Goal: Information Seeking & Learning: Learn about a topic

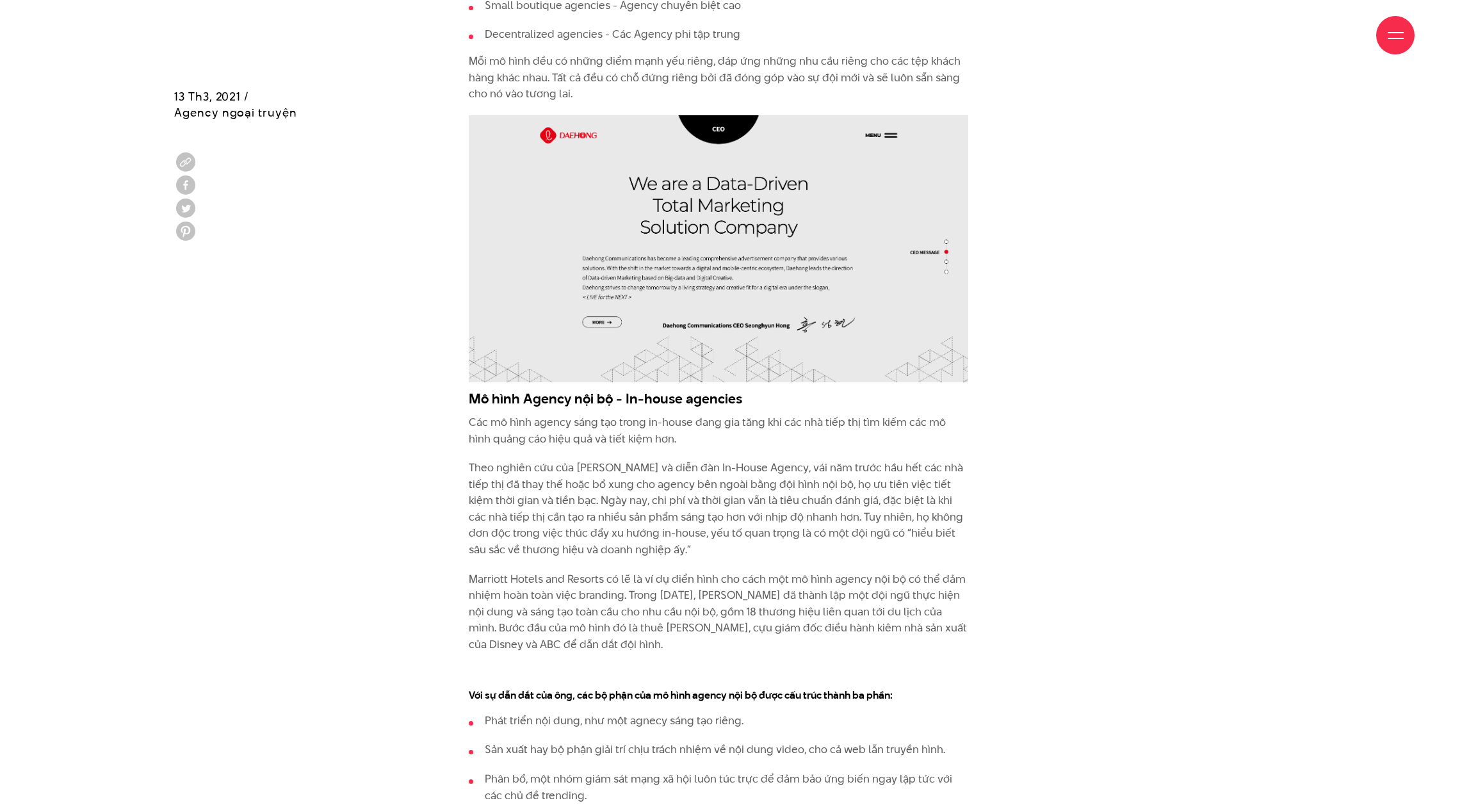
scroll to position [1951, 0]
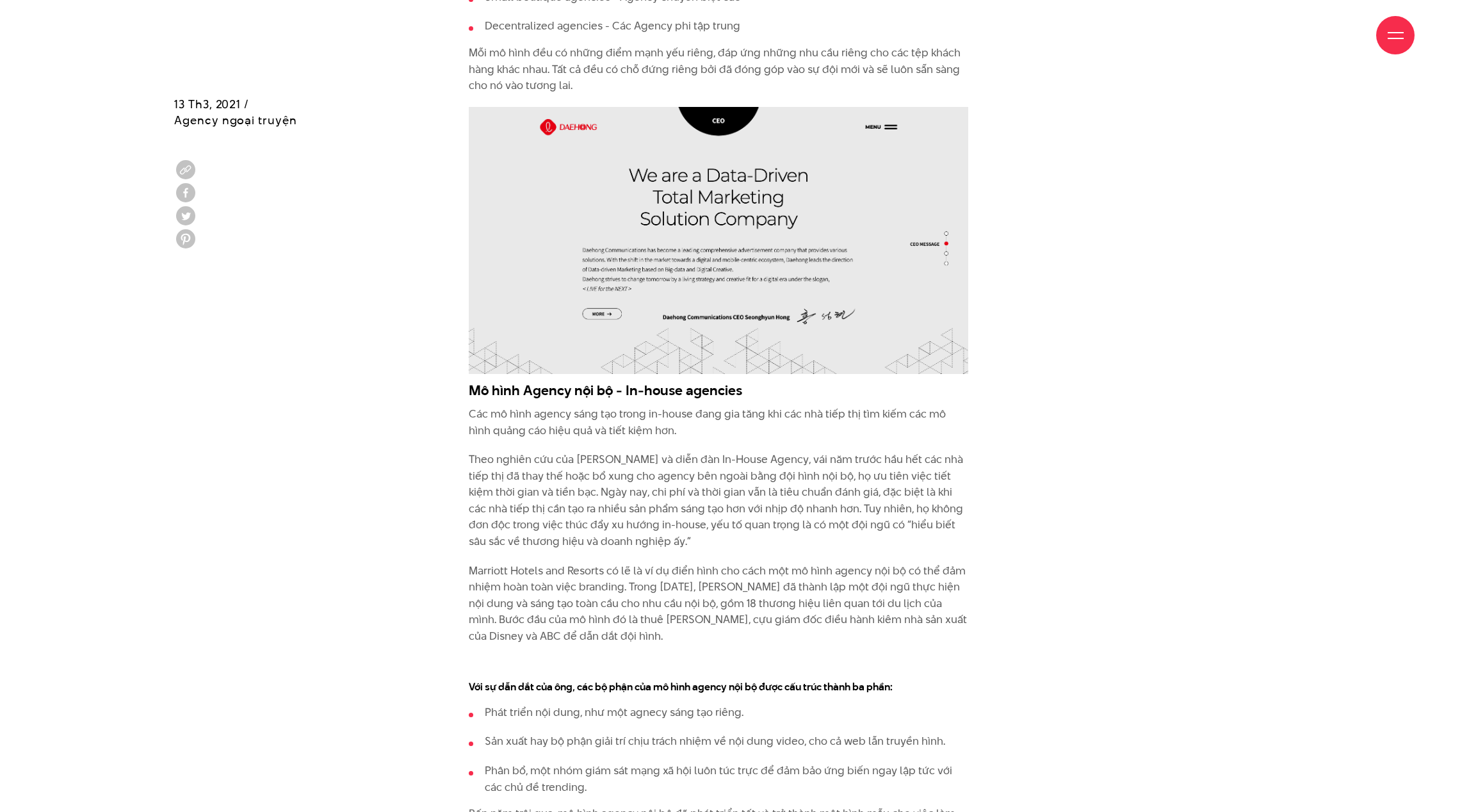
drag, startPoint x: 470, startPoint y: 390, endPoint x: 797, endPoint y: 393, distance: 327.0
click at [792, 393] on h3 "Mô hình Agency nội bộ - In-house agencies" at bounding box center [719, 390] width 500 height 19
click at [797, 393] on h3 "Mô hình Agency nội bộ - In-house agencies" at bounding box center [719, 390] width 500 height 19
drag, startPoint x: 621, startPoint y: 391, endPoint x: 809, endPoint y: 391, distance: 188.0
click at [804, 389] on h3 "Mô hình Agency nội bộ - In-house agencies" at bounding box center [719, 390] width 500 height 19
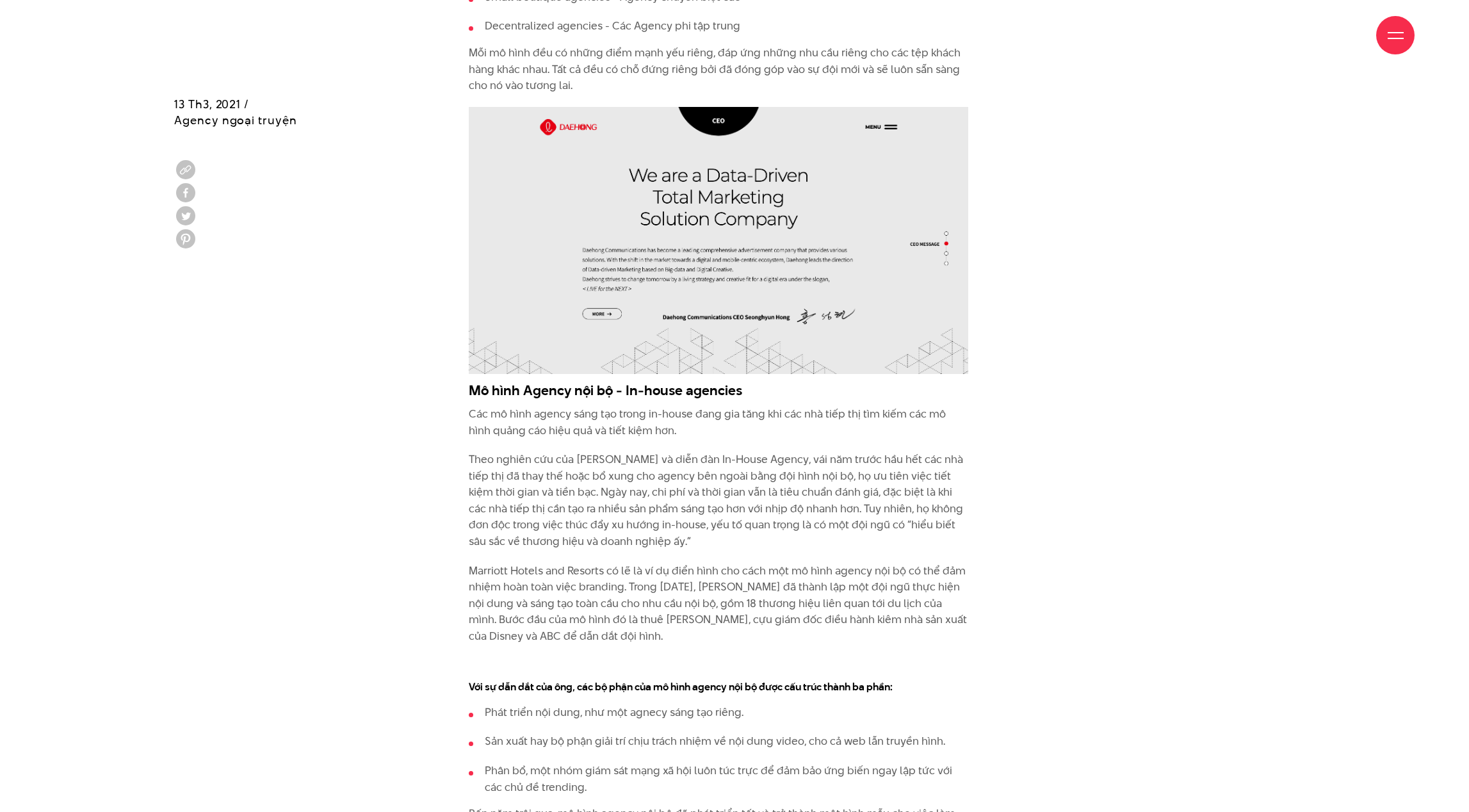
click at [809, 391] on h3 "Mô hình Agency nội bộ - In-house agencies" at bounding box center [719, 390] width 500 height 19
drag, startPoint x: 714, startPoint y: 411, endPoint x: 947, endPoint y: 411, distance: 233.0
click at [937, 411] on p "Các mô hình agency sáng tạo trong in-house đang gia tăng khi các nhà tiếp thị t…" at bounding box center [719, 421] width 500 height 32
click at [947, 411] on p "Các mô hình agency sáng tạo trong in-house đang gia tăng khi các nhà tiếp thị t…" at bounding box center [719, 421] width 500 height 32
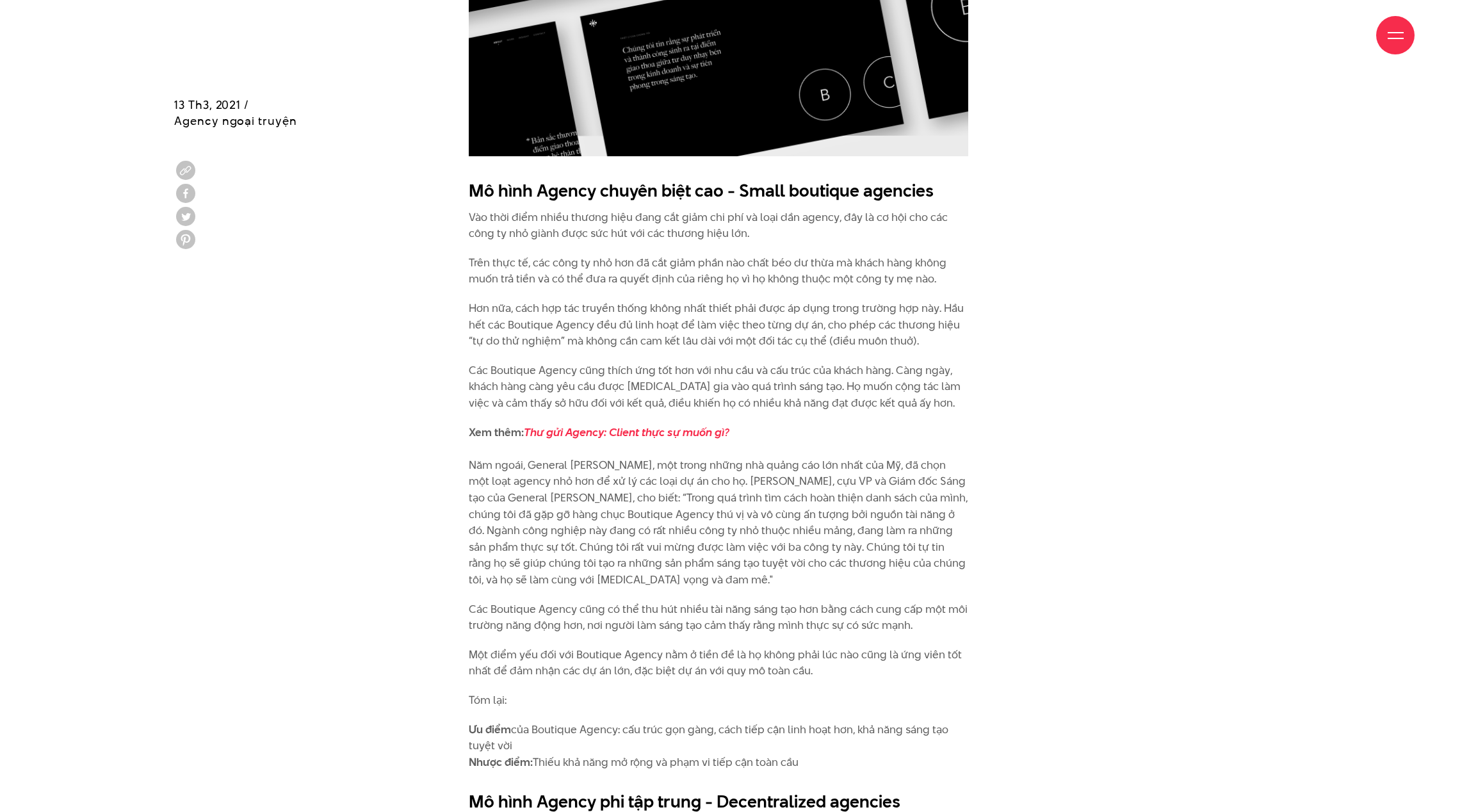
scroll to position [4555, 0]
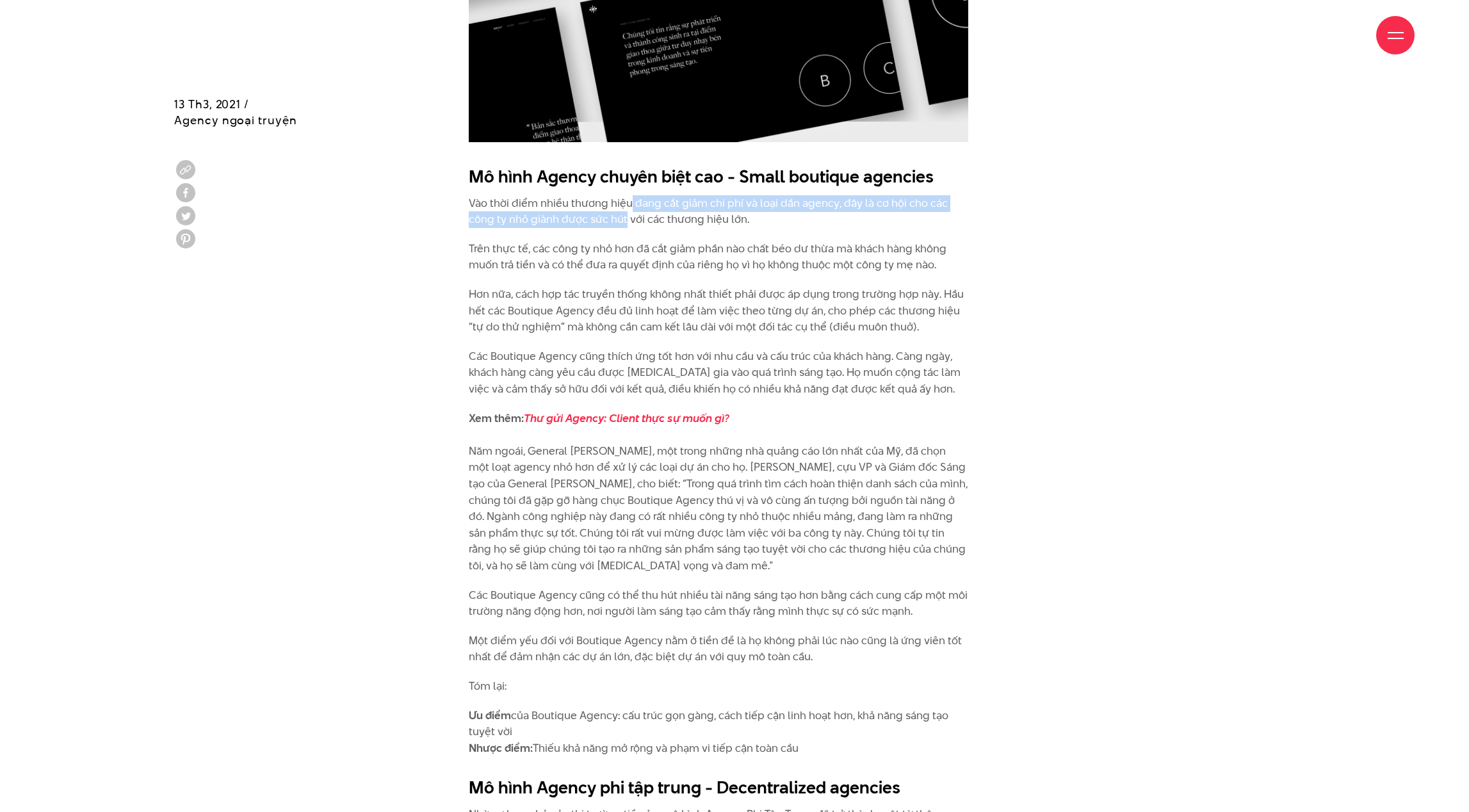
drag, startPoint x: 627, startPoint y: 202, endPoint x: 626, endPoint y: 228, distance: 26.0
click at [626, 226] on p "Vào thời điểm nhiều thương hiệu đang cắt giảm chi phí và loại dần agency, đây l…" at bounding box center [719, 211] width 500 height 32
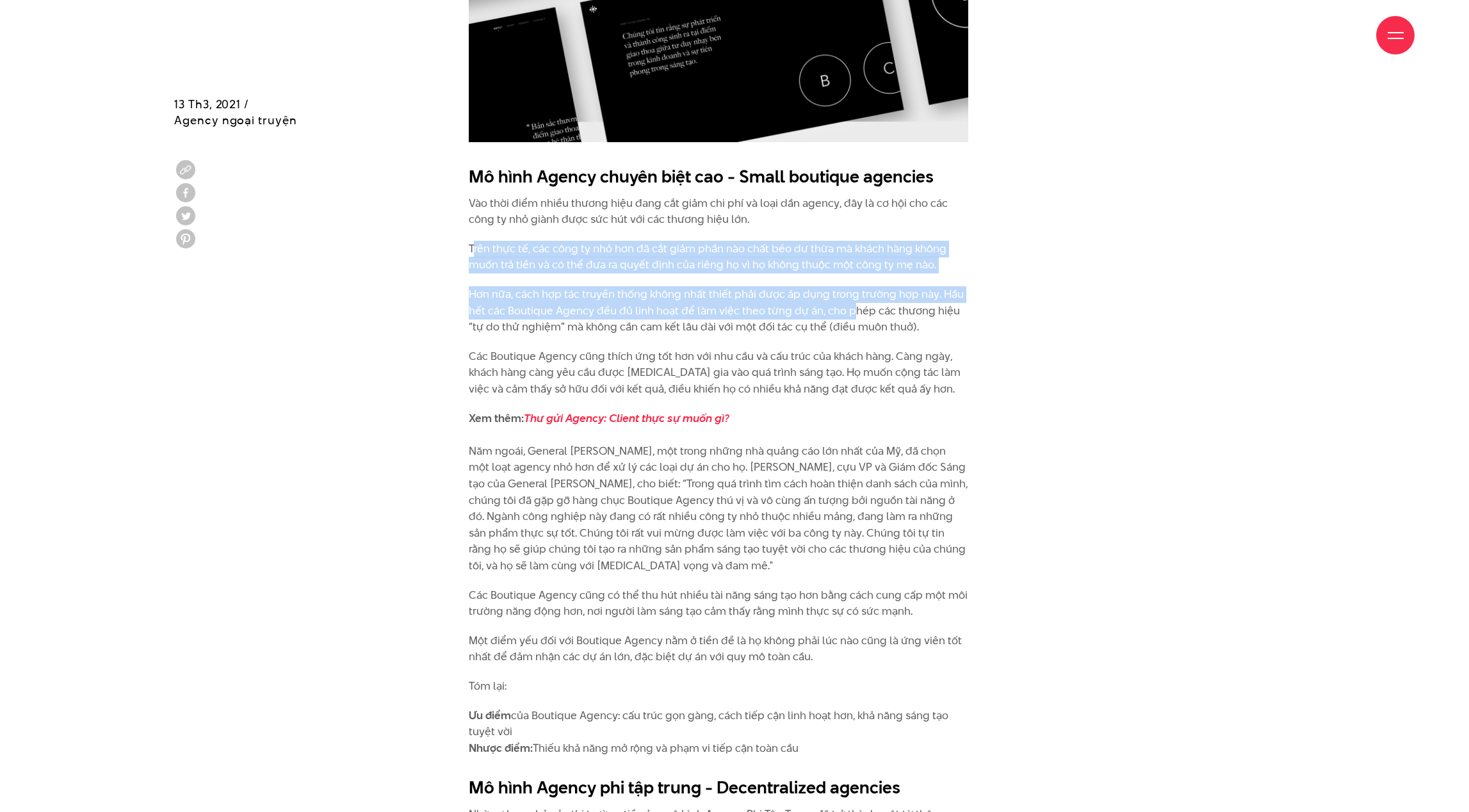
drag, startPoint x: 472, startPoint y: 248, endPoint x: 849, endPoint y: 337, distance: 387.4
click at [851, 328] on div "Mô hình Agency chuyên biệt cao - Small boutique agencies Vào thời điểm nhiều th…" at bounding box center [719, 460] width 500 height 592
click at [849, 337] on div "Mô hình Agency chuyên biệt cao - Small boutique agencies Vào thời điểm nhiều th…" at bounding box center [719, 460] width 500 height 592
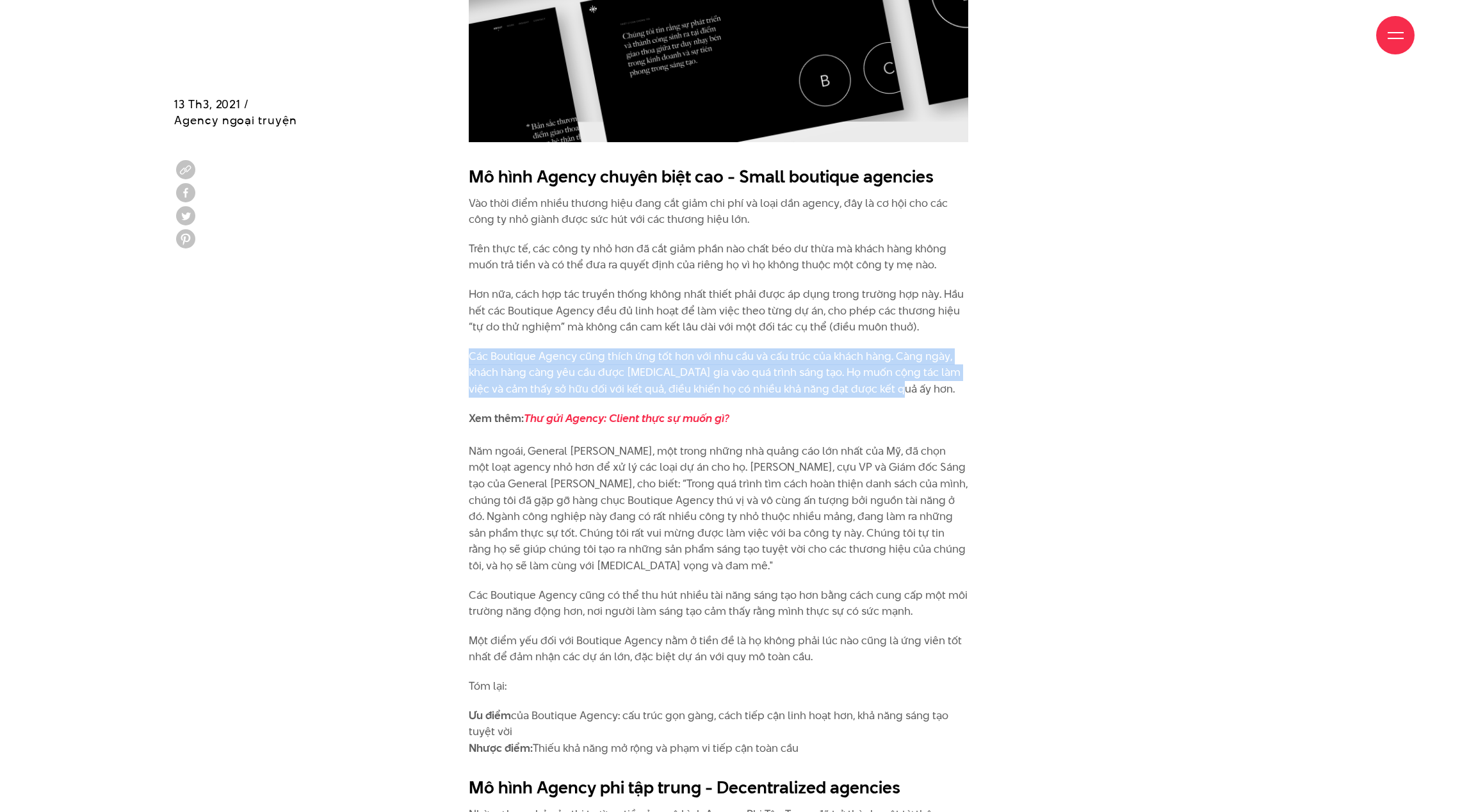
drag, startPoint x: 903, startPoint y: 393, endPoint x: 421, endPoint y: 353, distance: 483.7
click at [421, 353] on div "Mô hình Agency chuyên biệt cao - Small boutique agencies Vào thời điểm nhiều th…" at bounding box center [734, 463] width 1152 height 611
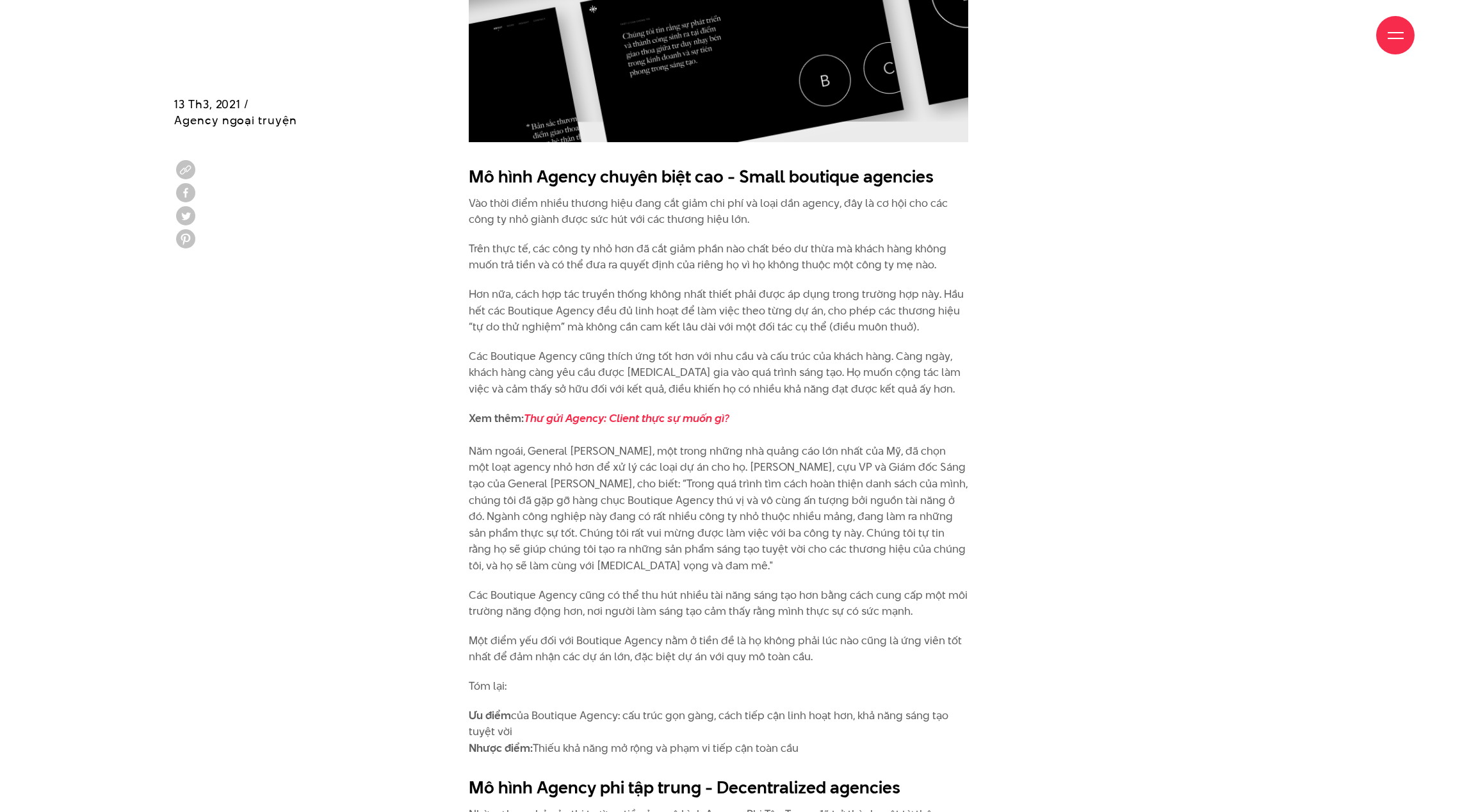
click at [701, 365] on p "Các Boutique Agency cũng thích ứng tốt hơn với nhu cầu và cấu trúc của khách hà…" at bounding box center [719, 373] width 500 height 50
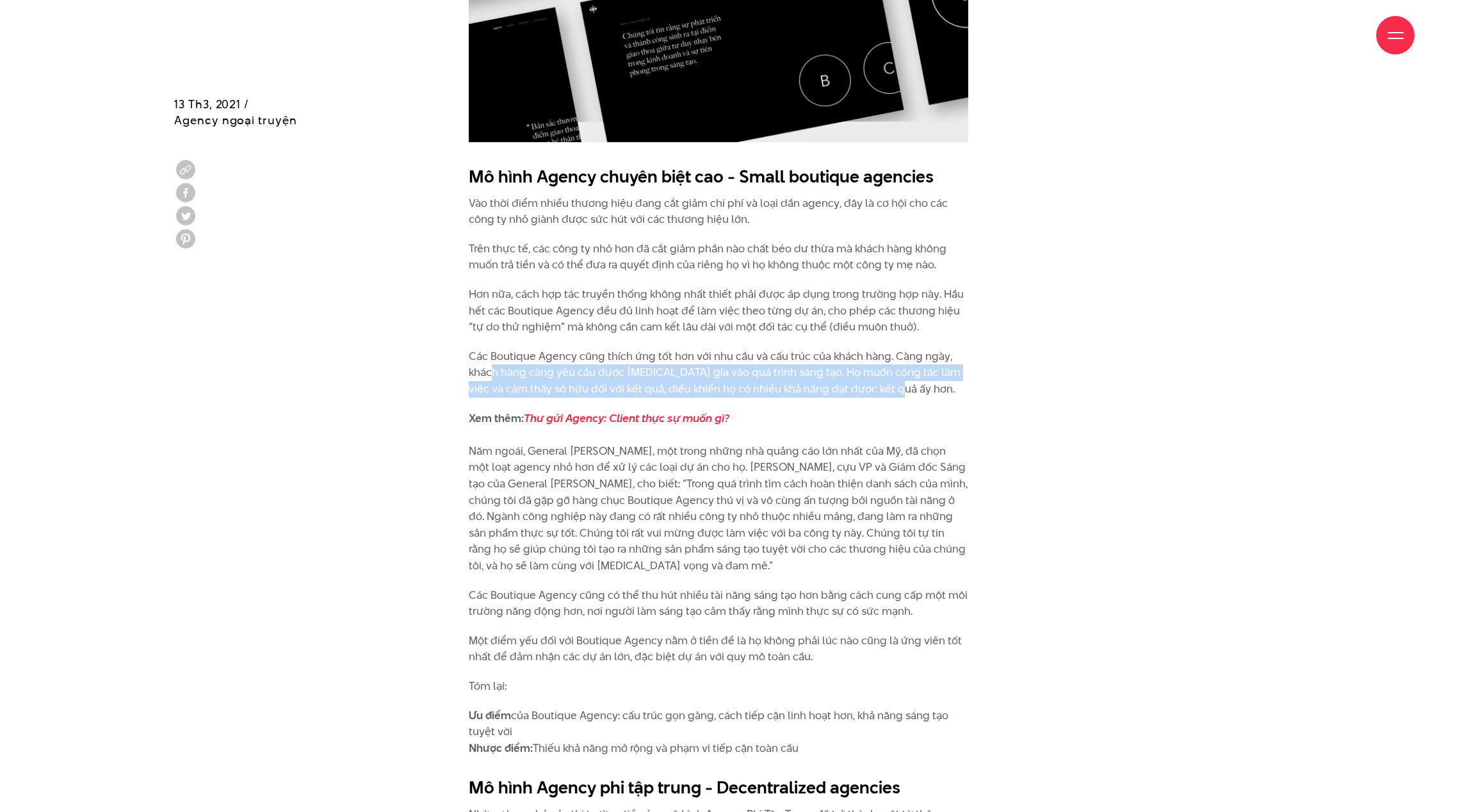
drag, startPoint x: 963, startPoint y: 394, endPoint x: 491, endPoint y: 371, distance: 472.6
click at [491, 371] on p "Các Boutique Agency cũng thích ứng tốt hơn với nhu cầu và cấu trúc của khách hà…" at bounding box center [719, 373] width 500 height 50
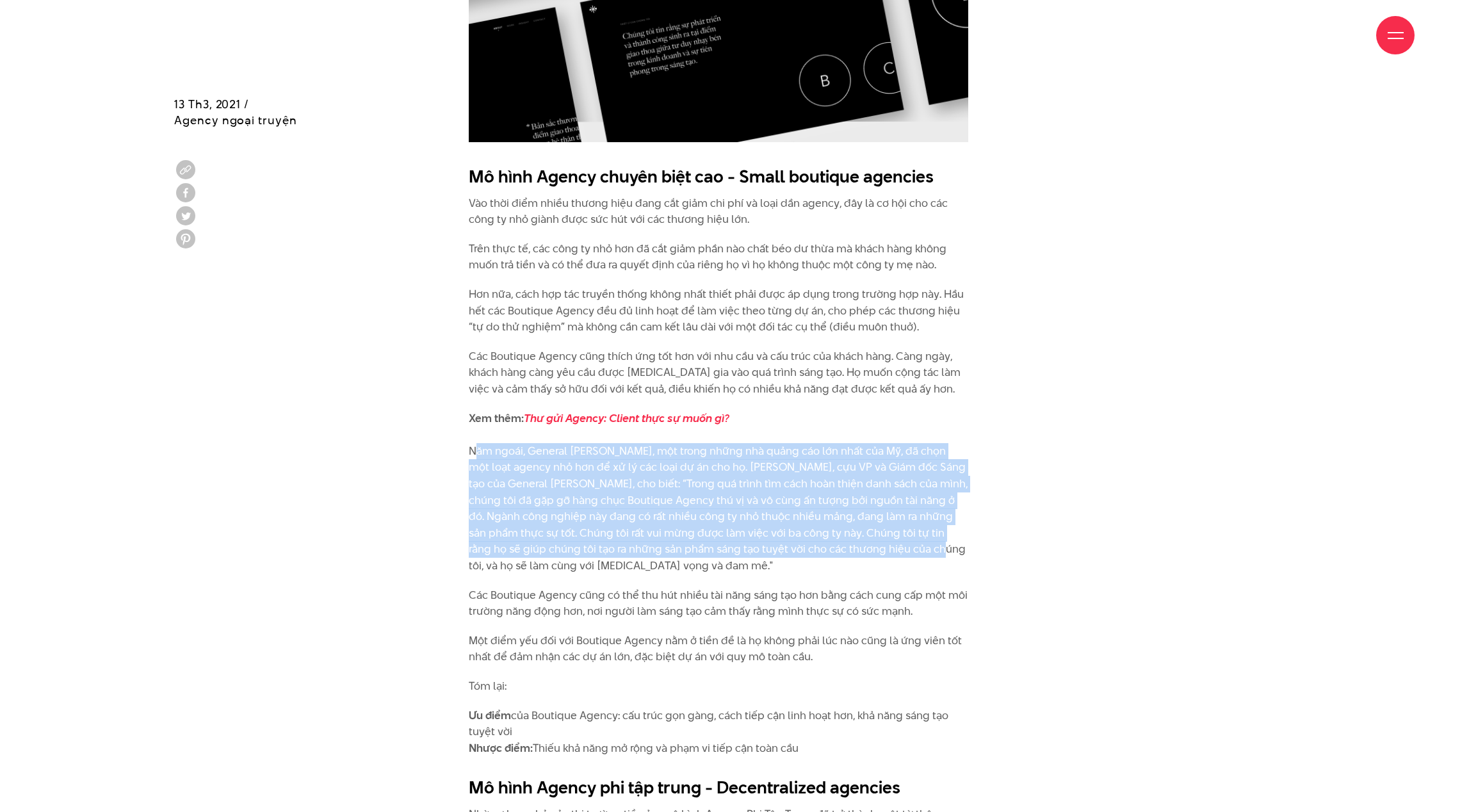
drag, startPoint x: 470, startPoint y: 450, endPoint x: 829, endPoint y: 594, distance: 386.8
click at [838, 572] on p "Xem thêm: Thư gửi Agency: Client thực sự muốn gì? Năm ngoái, General [PERSON_NA…" at bounding box center [719, 493] width 500 height 164
click at [987, 430] on div "Mô hình Agency chuyên biệt cao - Small boutique agencies Vào thời điểm nhiều th…" at bounding box center [734, 463] width 577 height 611
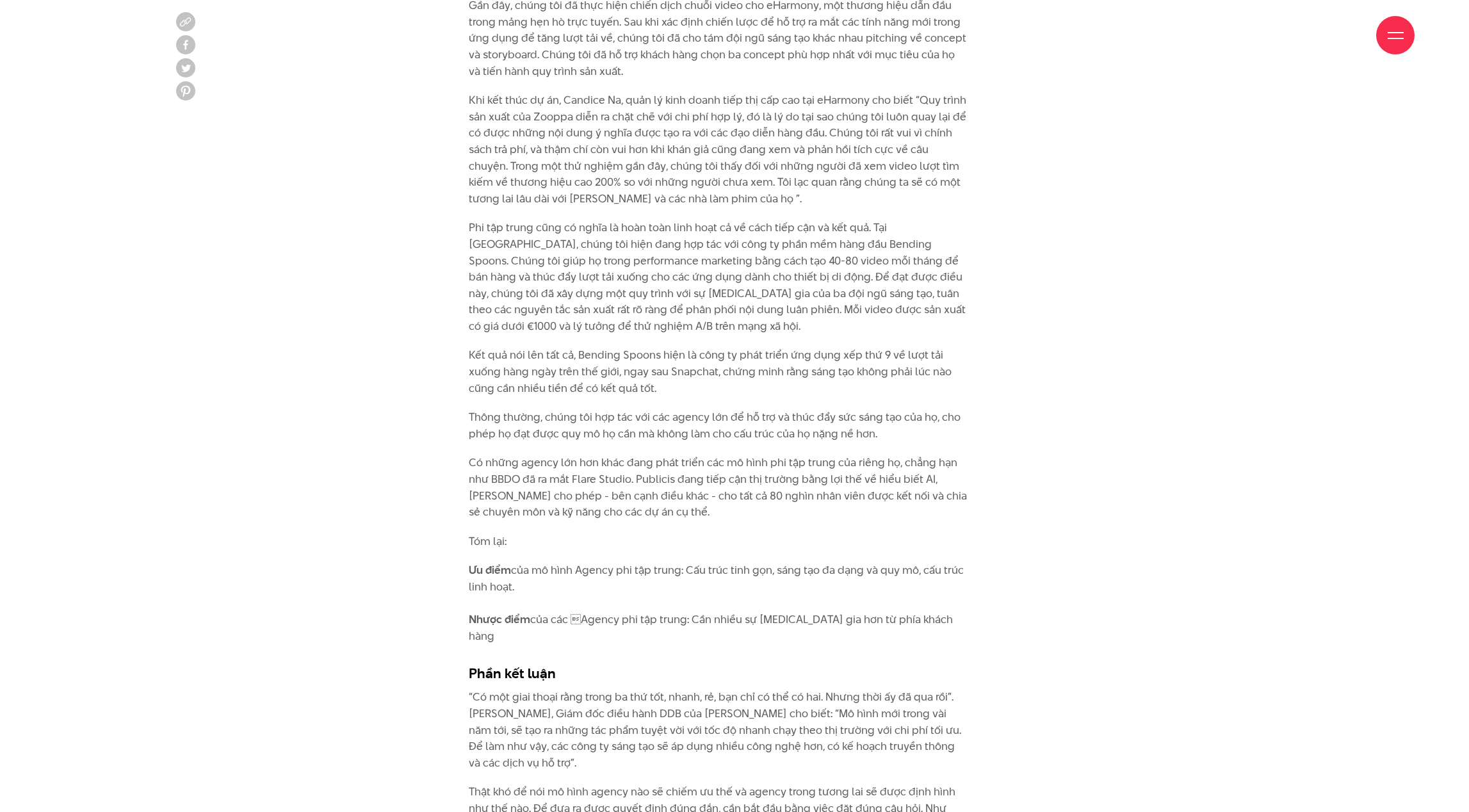
scroll to position [6077, 0]
